Goal: Task Accomplishment & Management: Use online tool/utility

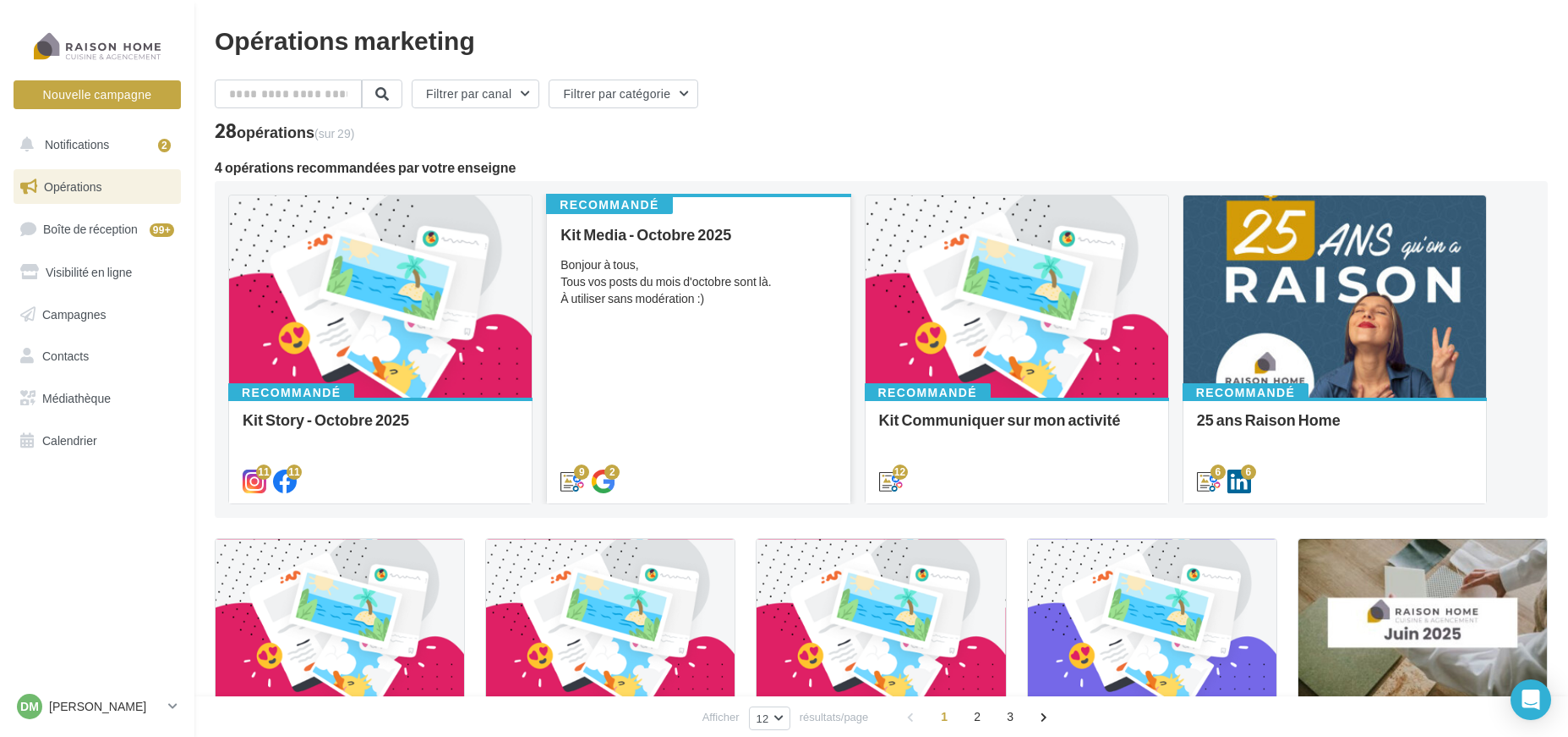
click at [692, 334] on div "Kit Media - Octobre 2025 Bonjour à tous, Tous vos posts du mois d'octobre sont …" at bounding box center [699, 357] width 275 height 262
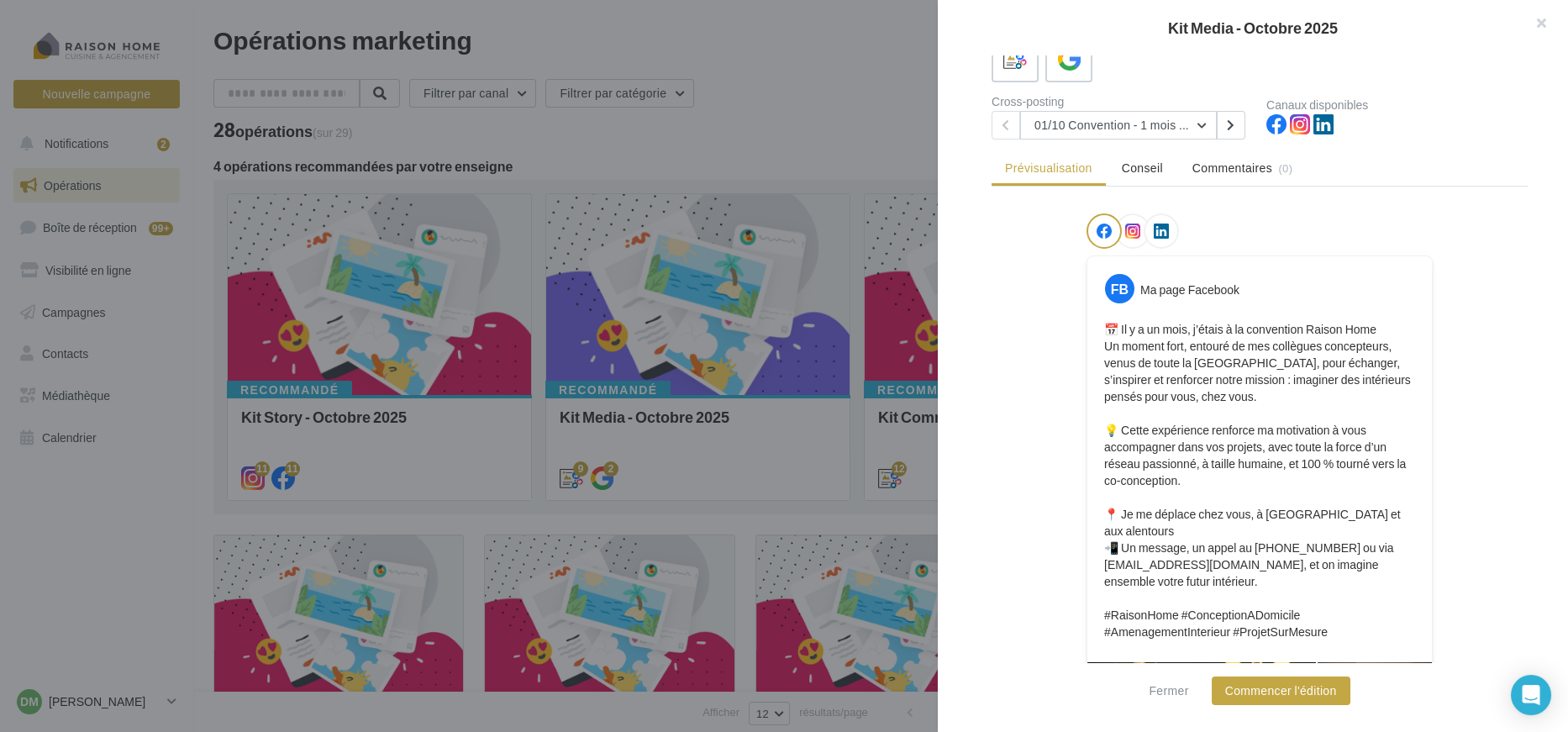
scroll to position [86, 0]
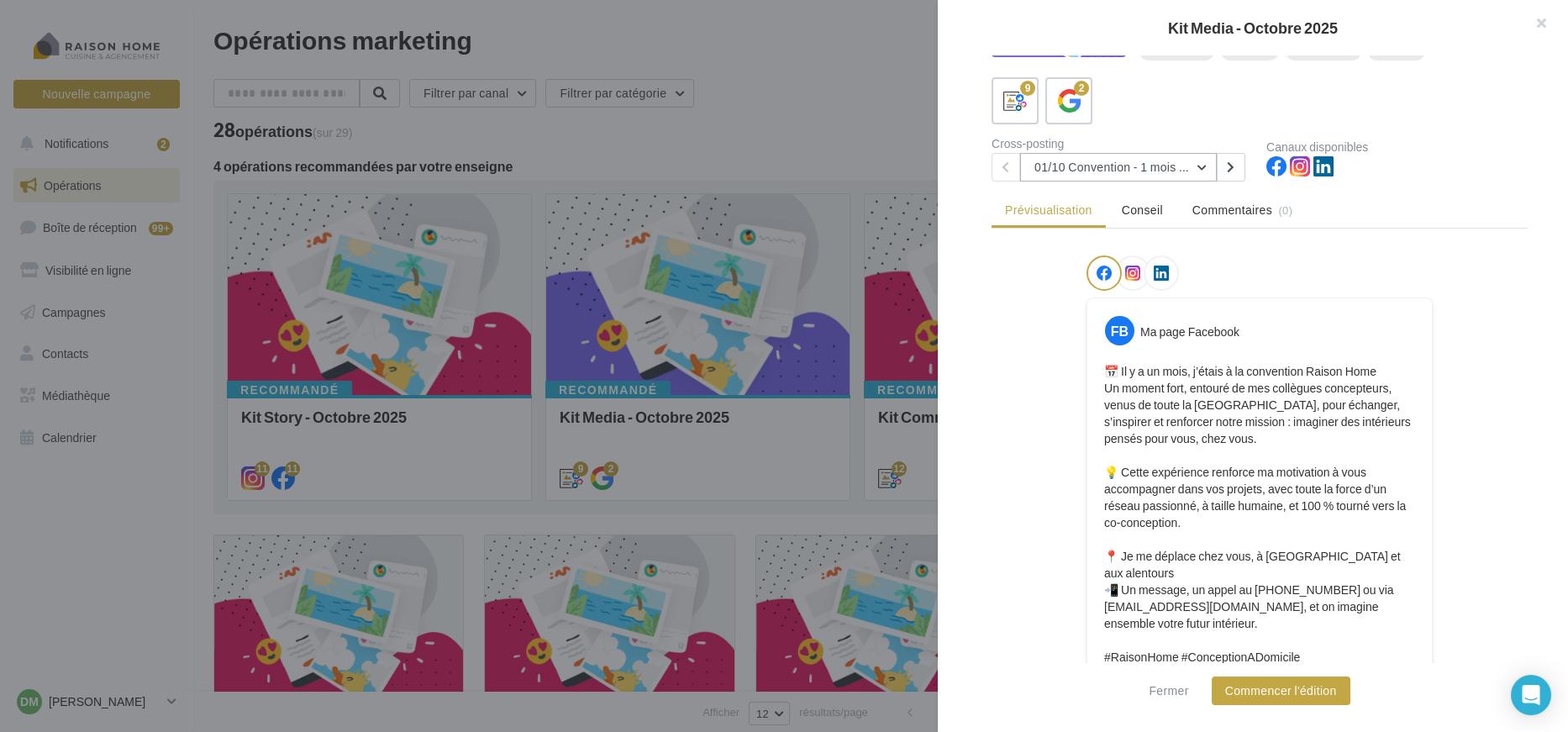
click at [1190, 170] on button "01/10 Convention - 1 mois en arrière" at bounding box center [1118, 167] width 196 height 28
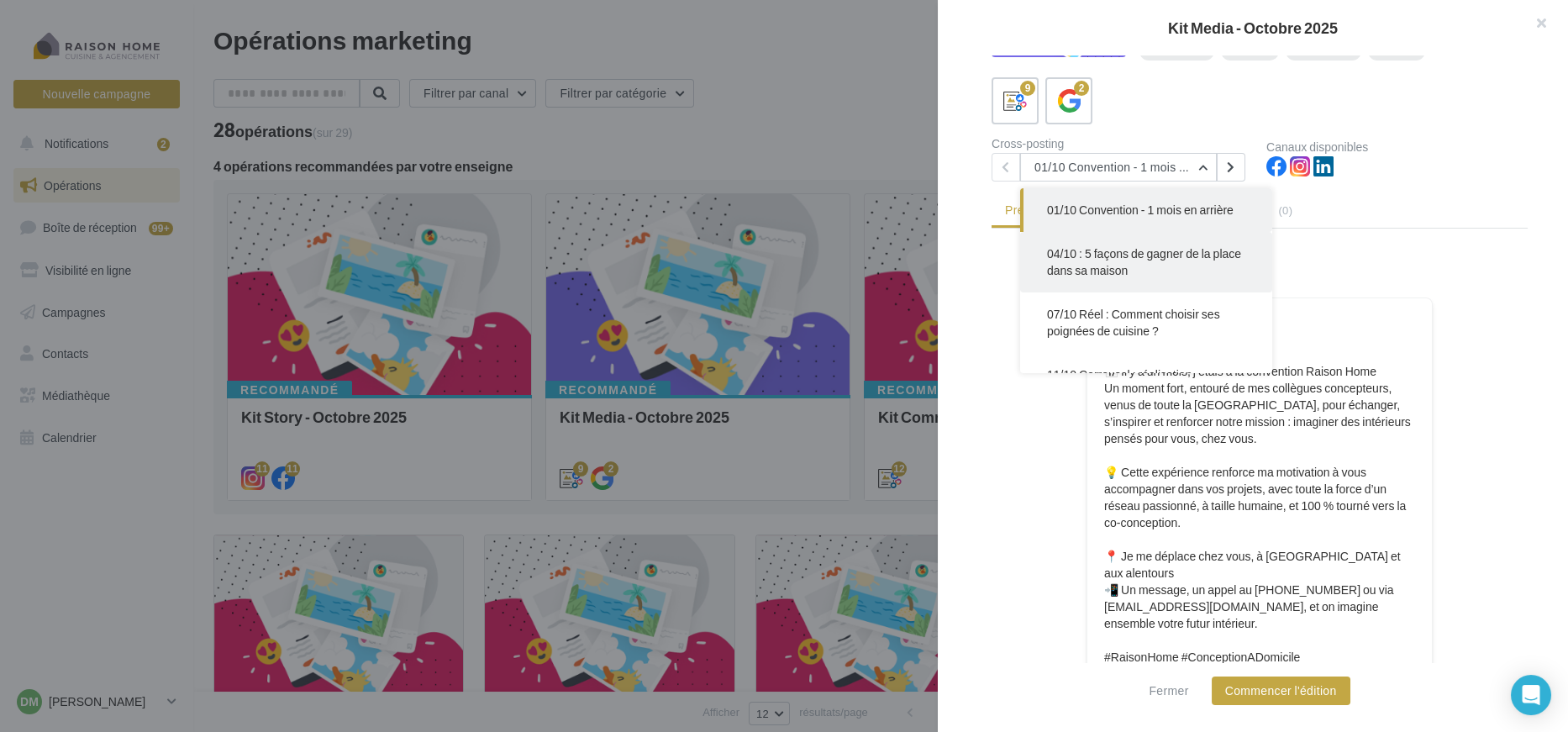
click at [1202, 265] on button "04/10 : 5 façons de gagner de la place dans sa maison" at bounding box center [1145, 262] width 252 height 60
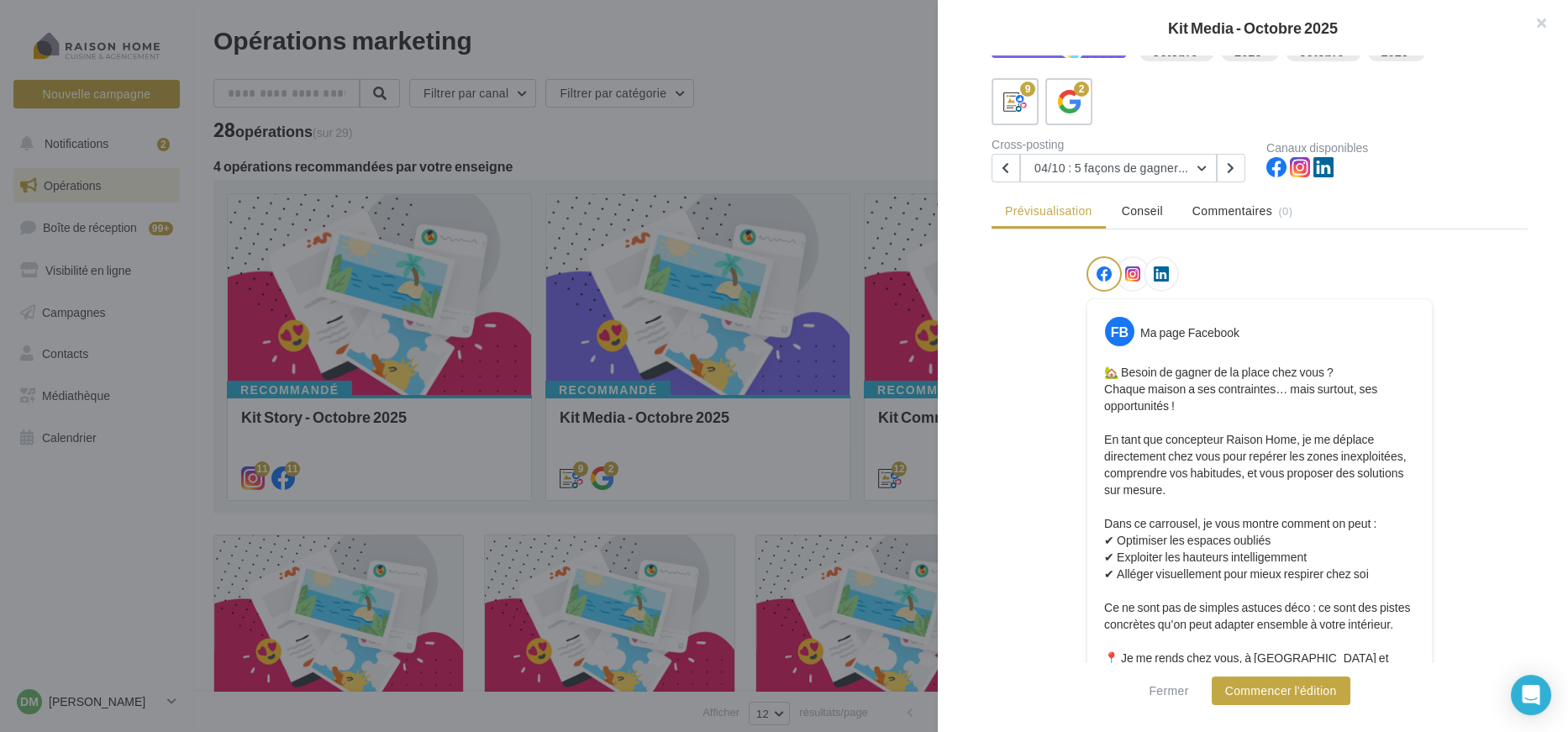
scroll to position [0, 0]
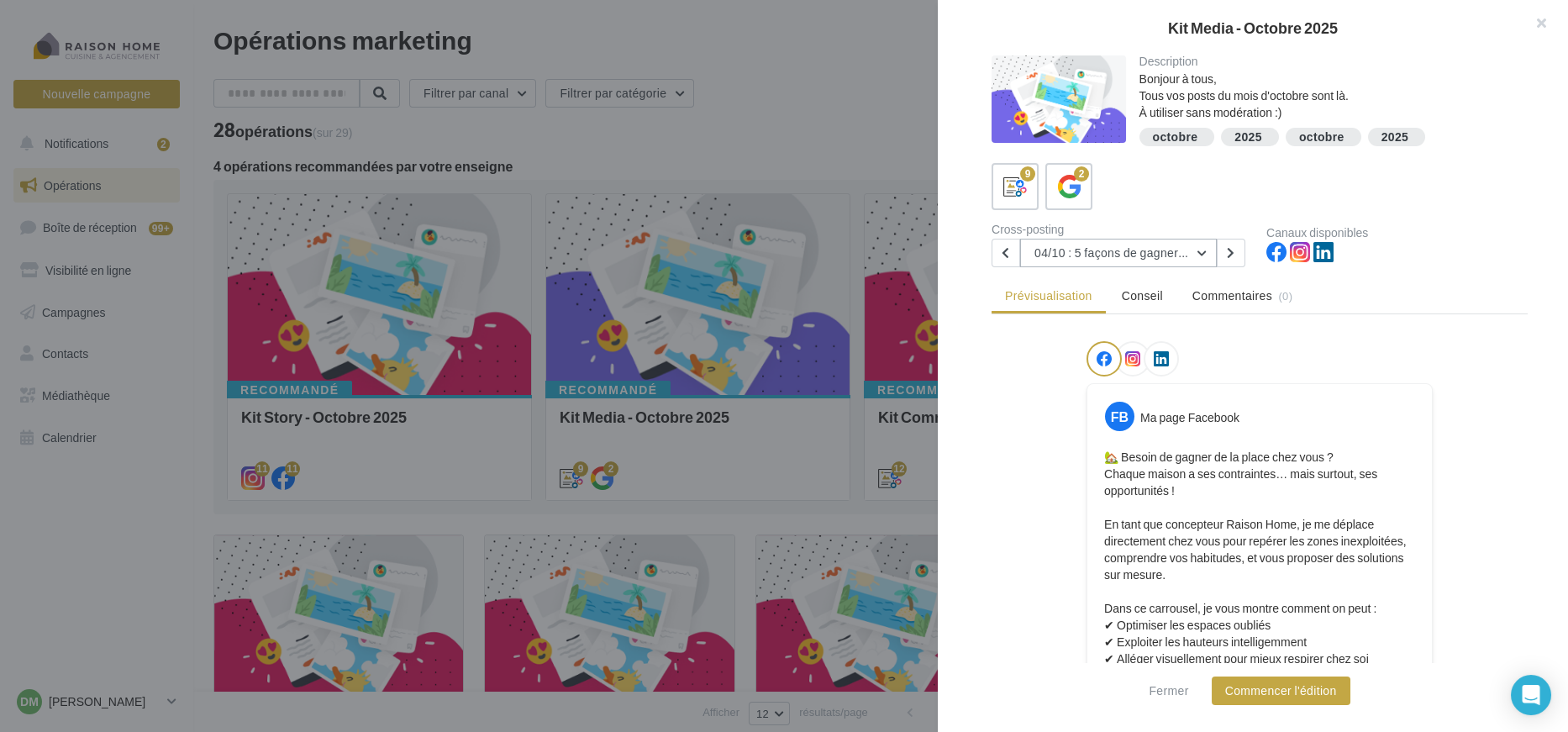
click at [1182, 256] on button "04/10 : 5 façons de gagner de la place dans sa maison" at bounding box center [1118, 253] width 196 height 28
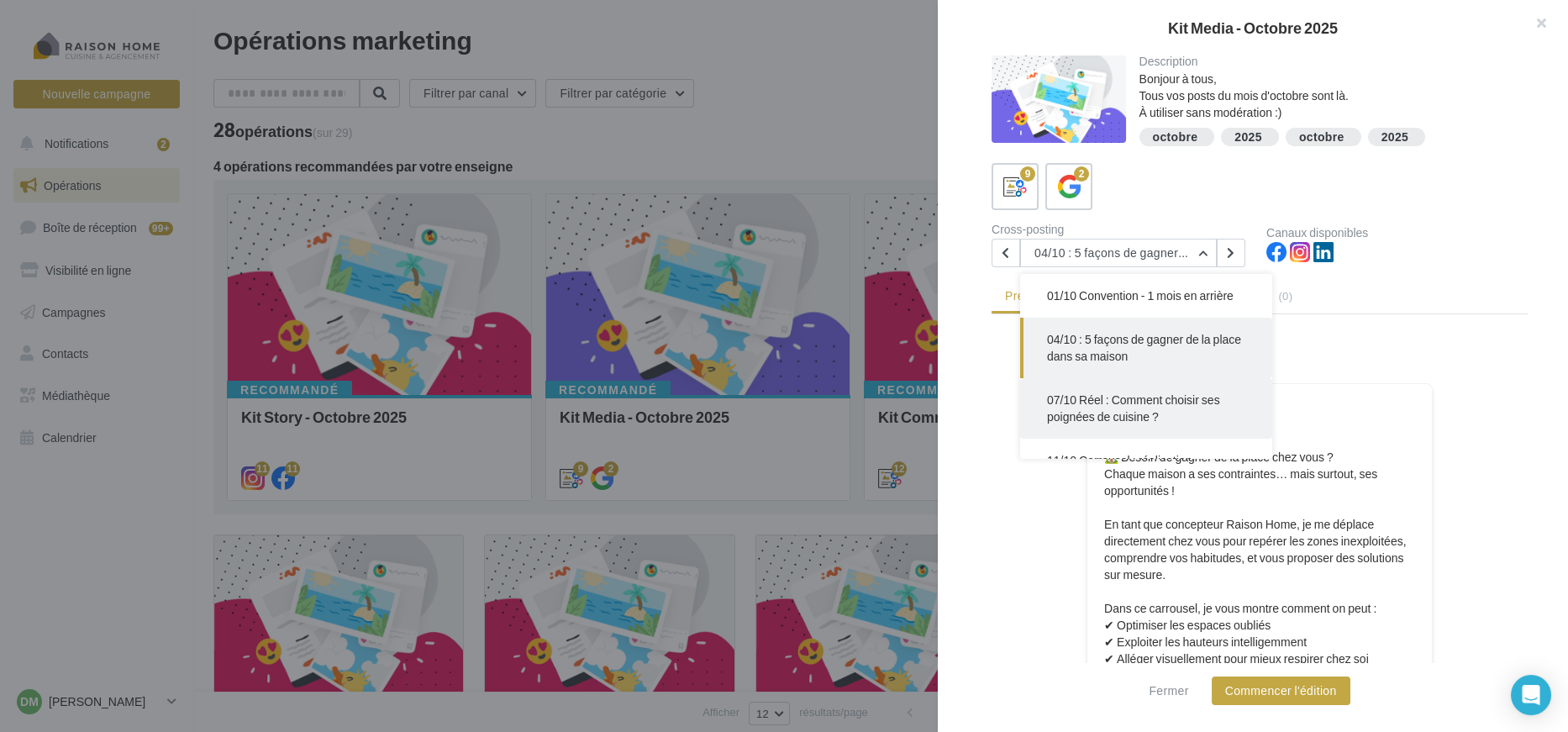
click at [1182, 411] on button "07/10 Réel : Comment choisir ses poignées de cuisine ?" at bounding box center [1145, 408] width 252 height 60
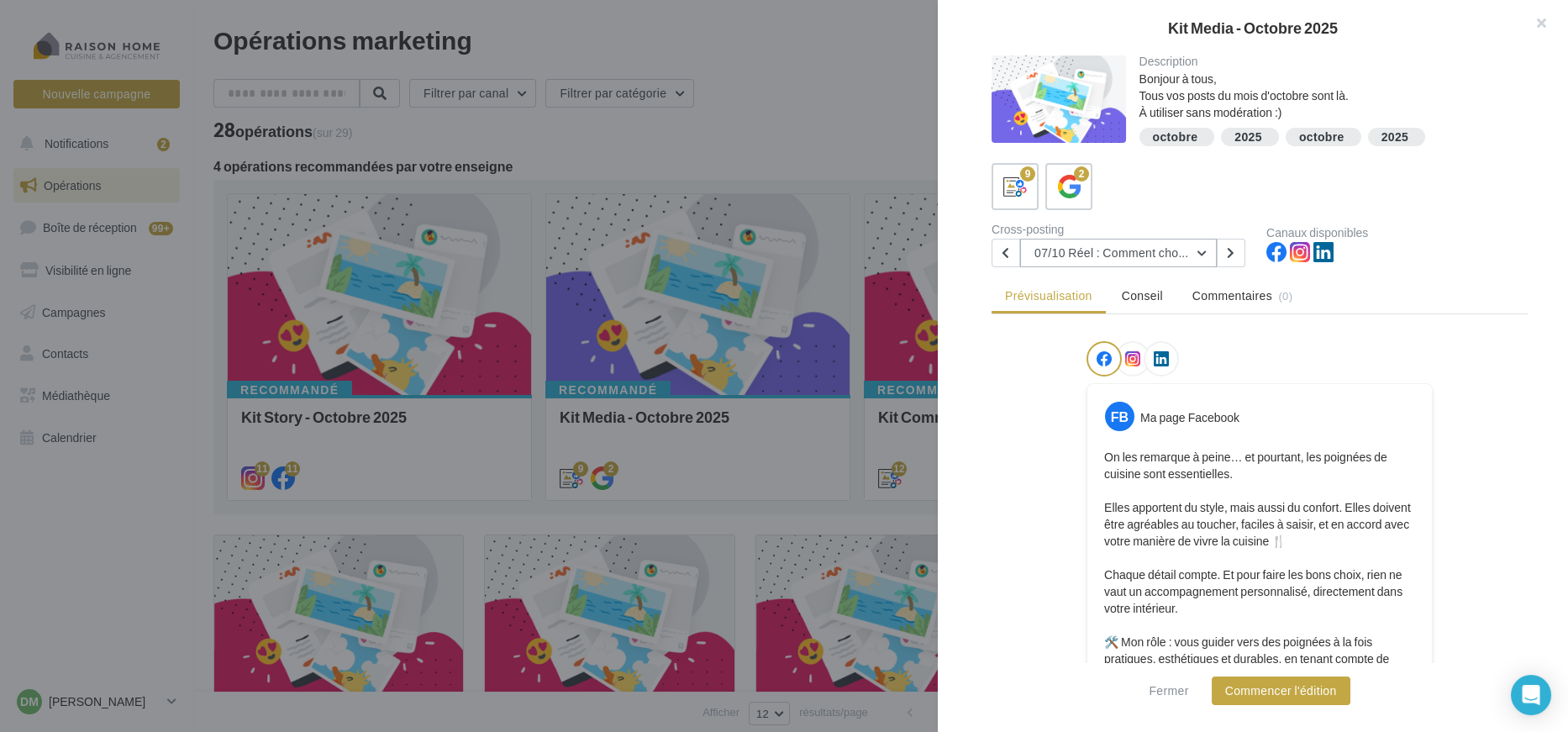
click at [1207, 254] on button "07/10 Réel : Comment choisir ses poignées de cuisine ?" at bounding box center [1118, 253] width 196 height 28
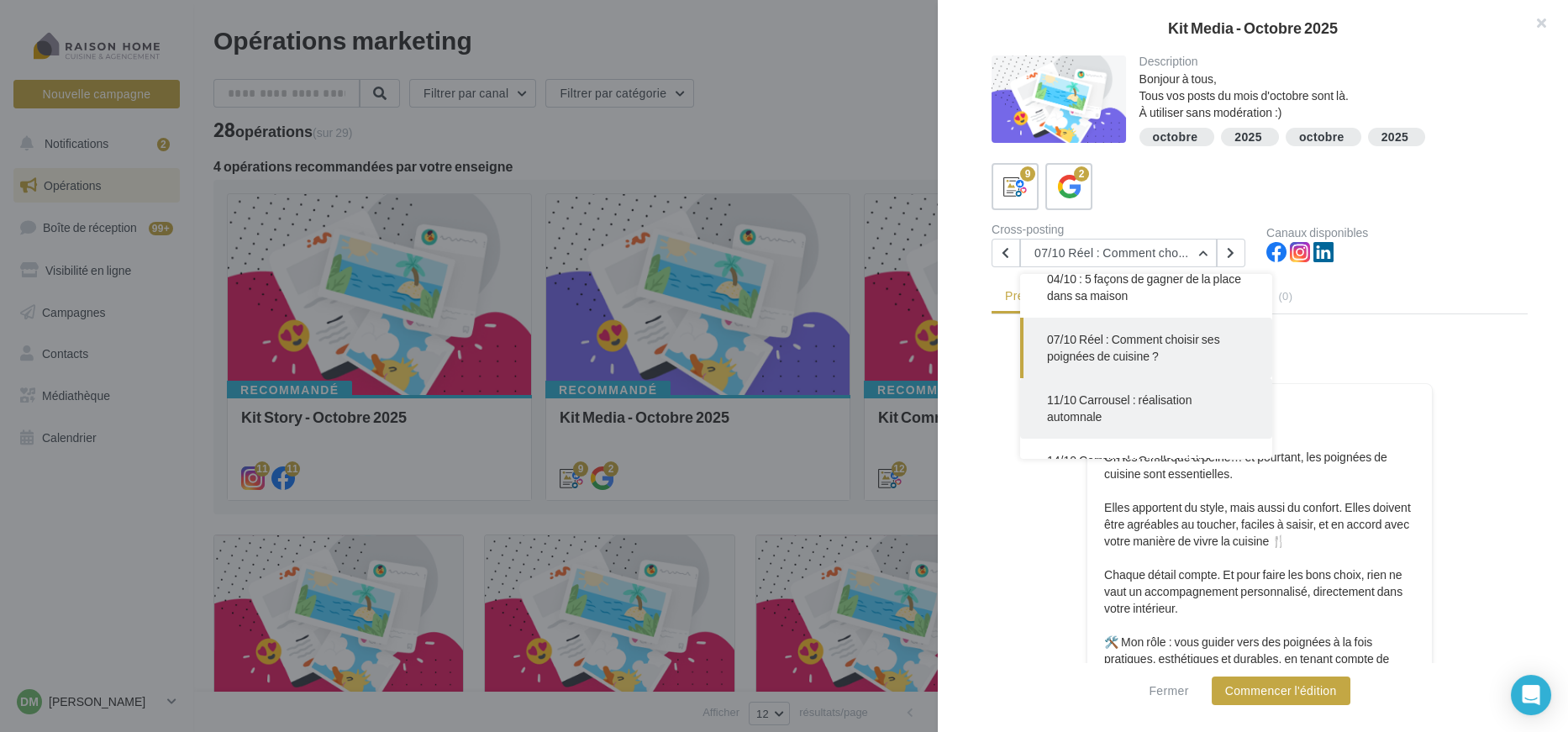
click at [1175, 416] on button "11/10 Carrousel : réalisation automnale" at bounding box center [1145, 408] width 252 height 60
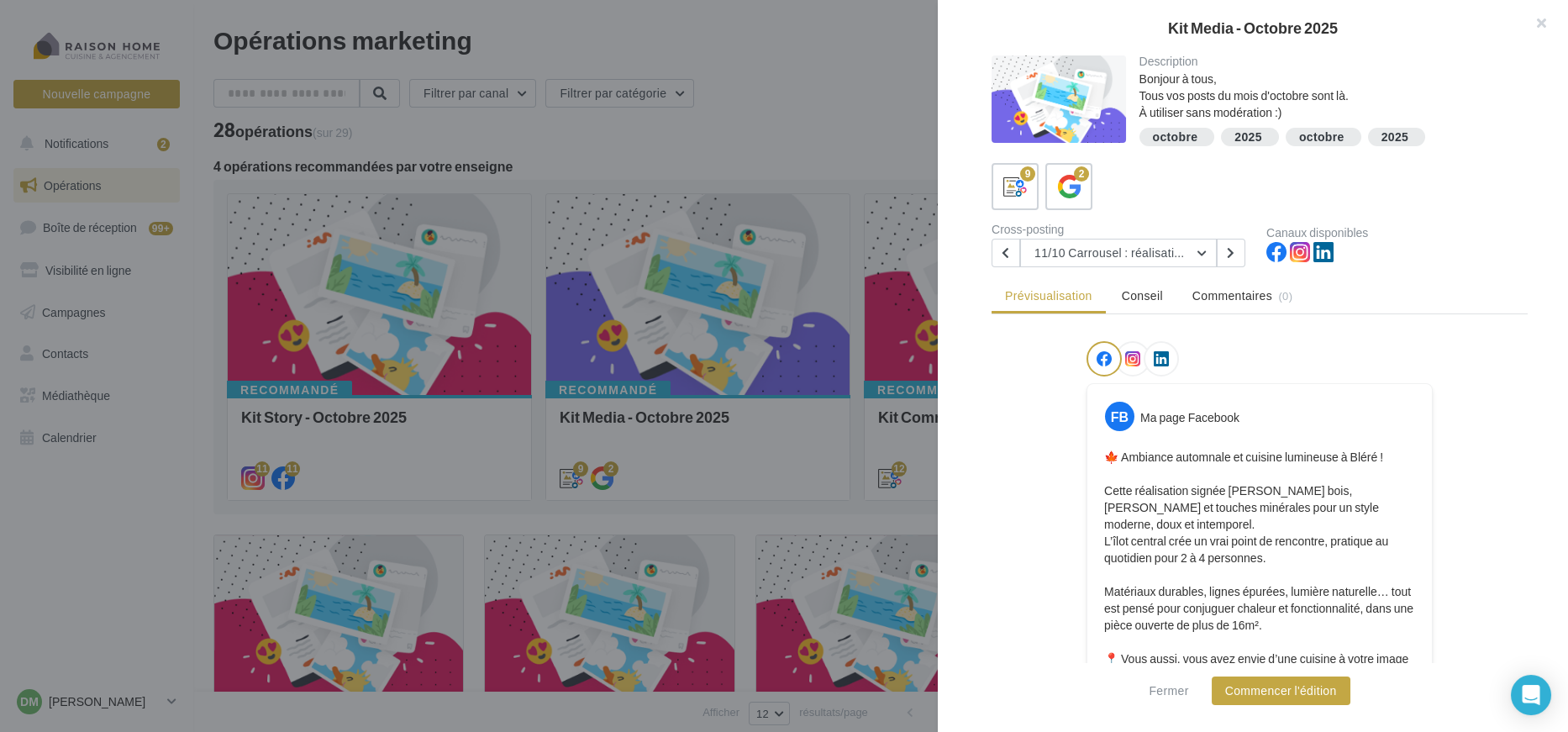
scroll to position [0, 0]
click at [1180, 250] on button "11/10 Carrousel : réalisation automnale" at bounding box center [1118, 253] width 196 height 28
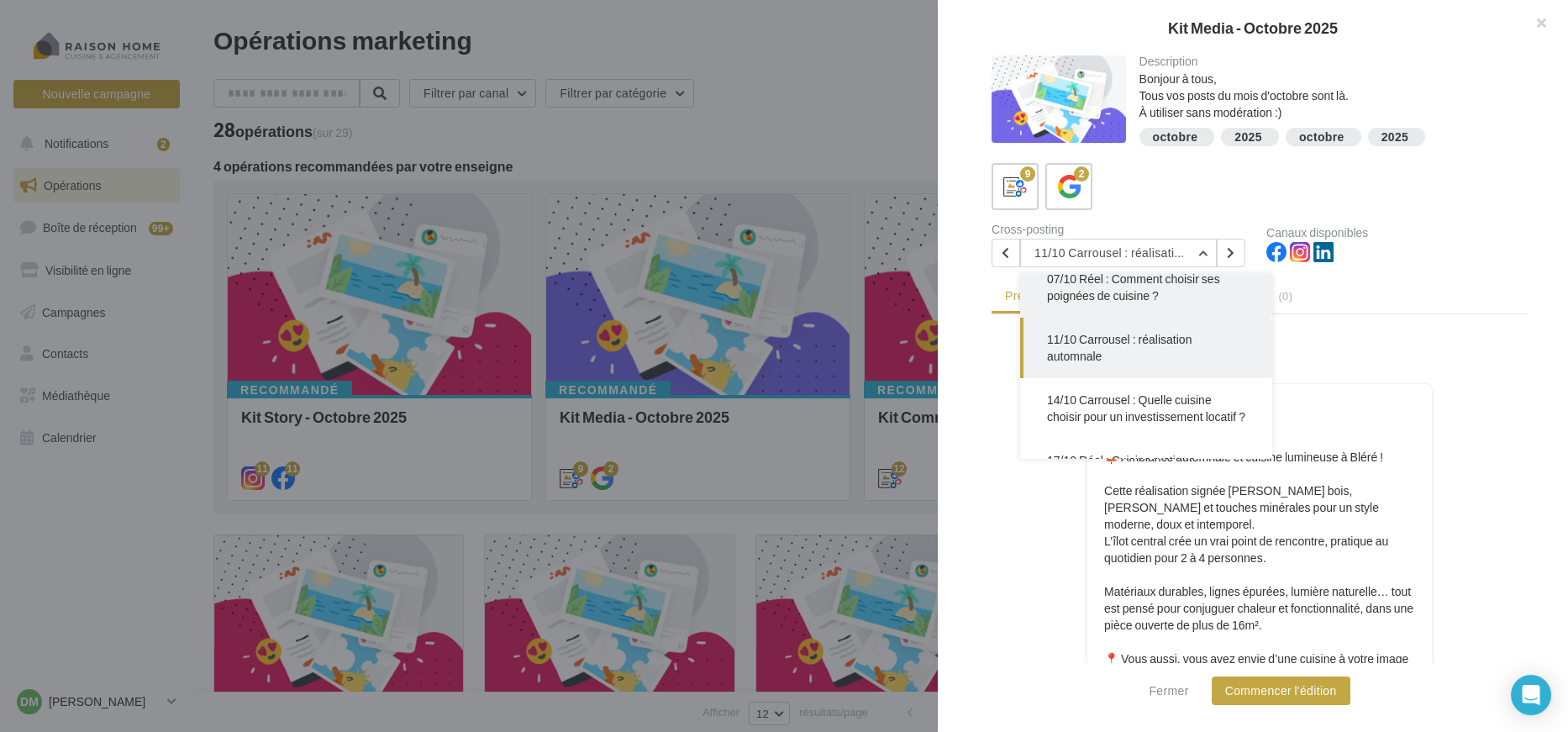
click at [1158, 281] on span "07/10 Réel : Comment choisir ses poignées de cuisine ?" at bounding box center [1133, 287] width 173 height 31
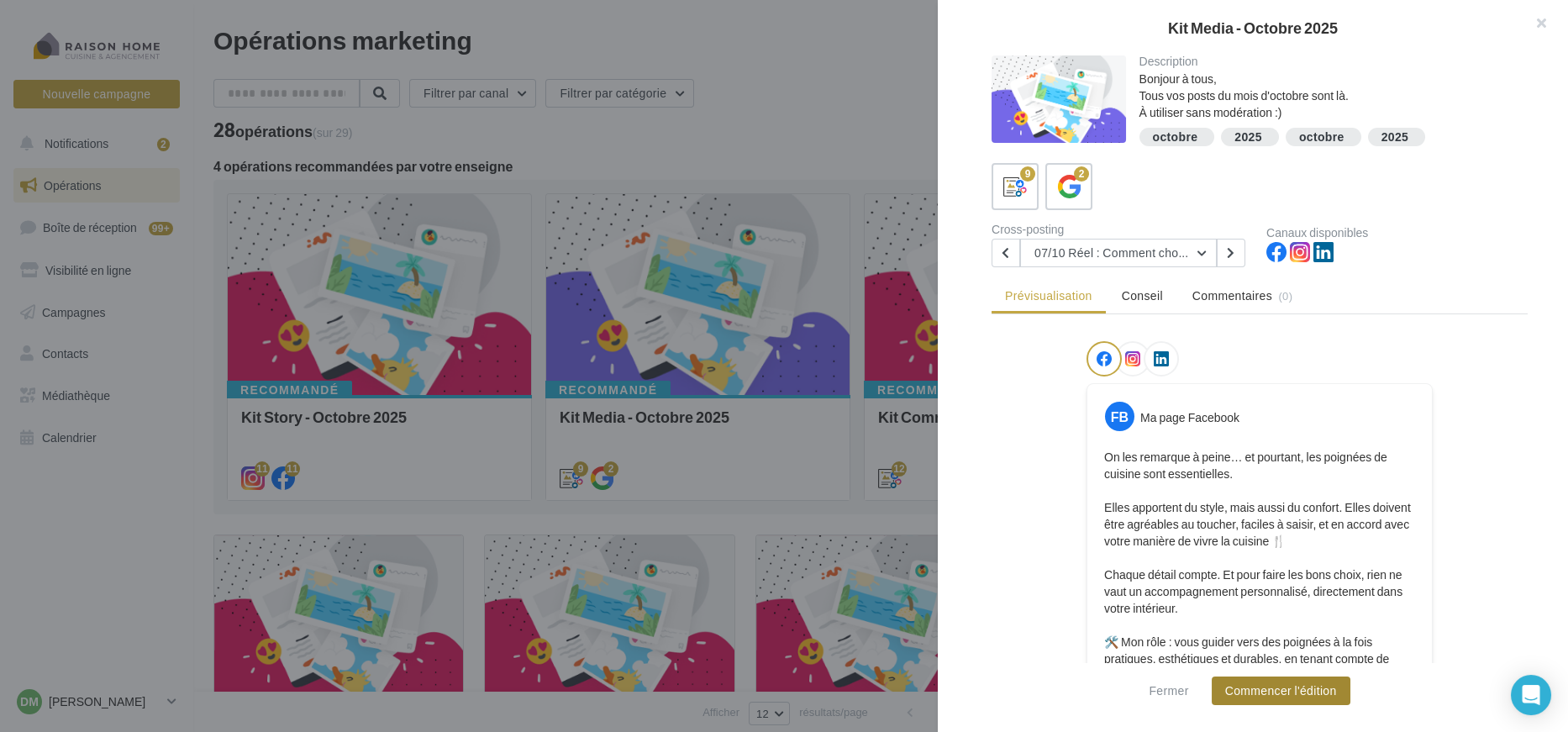
click at [1246, 693] on button "Commencer l'édition" at bounding box center [1280, 690] width 139 height 28
